Goal: Obtain resource: Download file/media

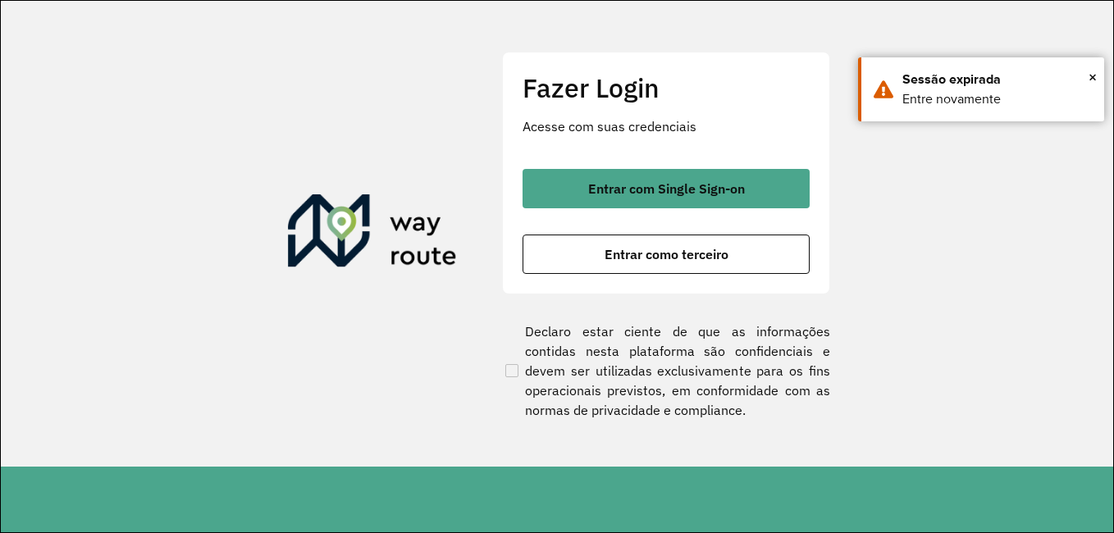
click at [763, 191] on button "Entrar com Single Sign-on" at bounding box center [665, 188] width 287 height 39
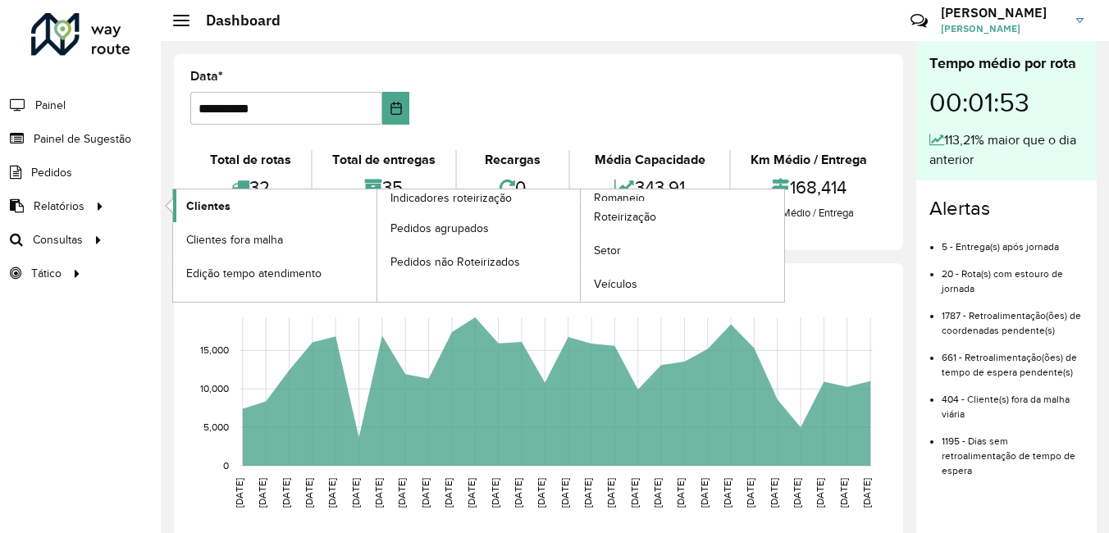
click at [239, 204] on link "Clientes" at bounding box center [274, 205] width 203 height 33
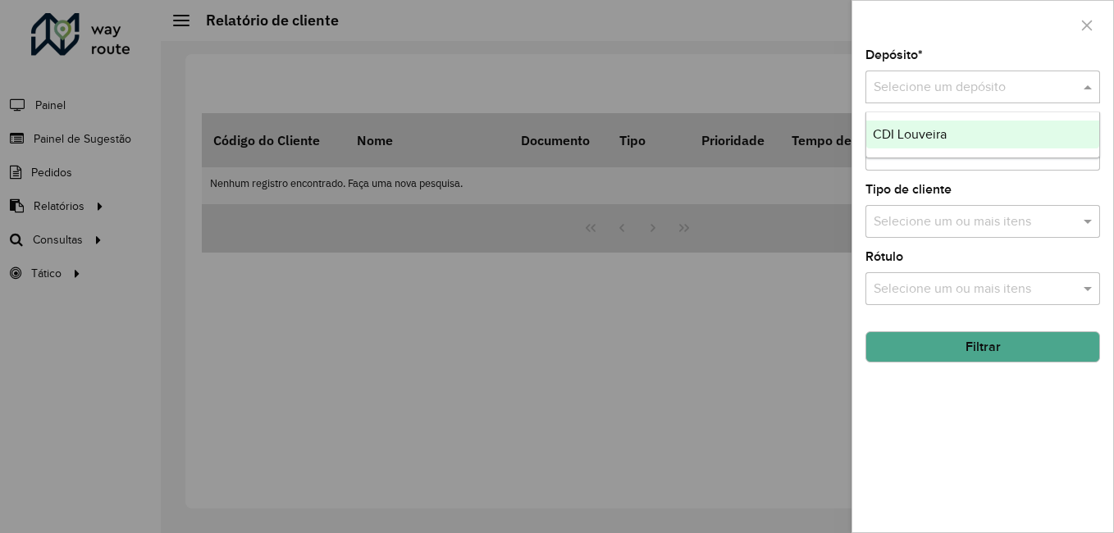
click at [922, 79] on input "text" at bounding box center [965, 88] width 185 height 20
click at [932, 127] on span "CDI Louveira" at bounding box center [910, 134] width 74 height 14
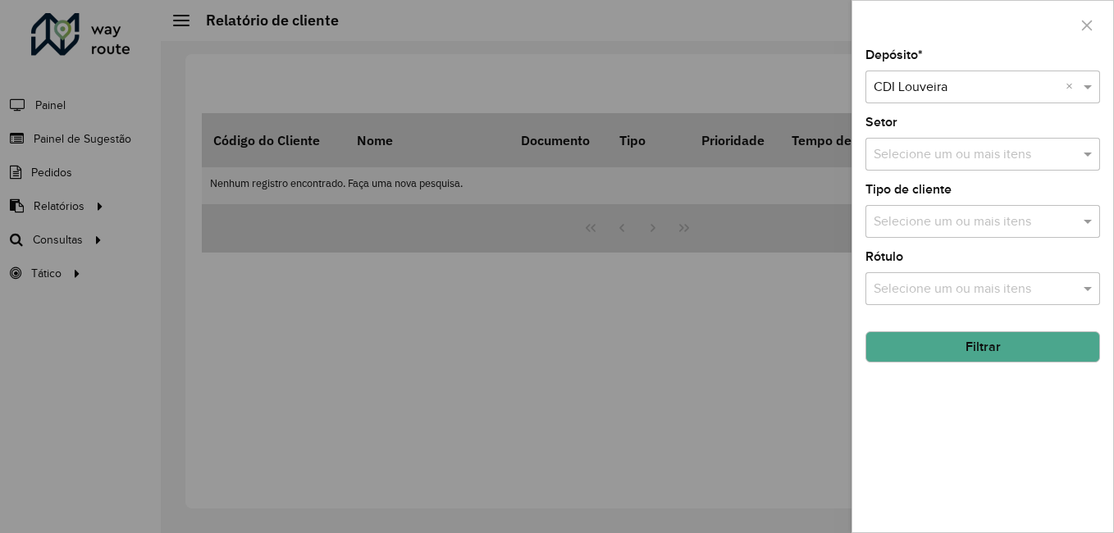
click at [998, 344] on button "Filtrar" at bounding box center [982, 346] width 235 height 31
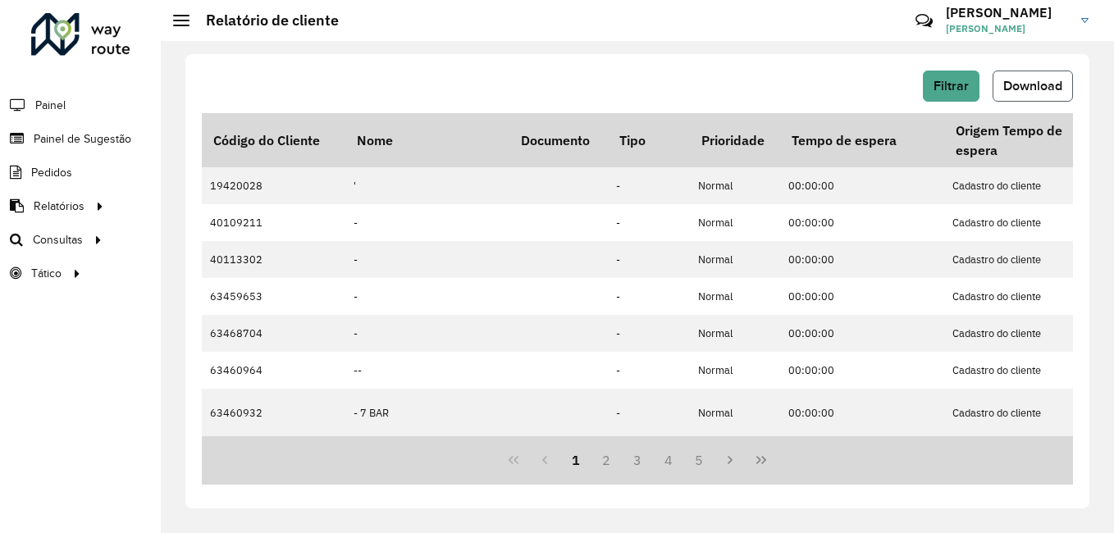
click at [1023, 84] on span "Download" at bounding box center [1032, 86] width 59 height 14
